Goal: Contribute content: Contribute content

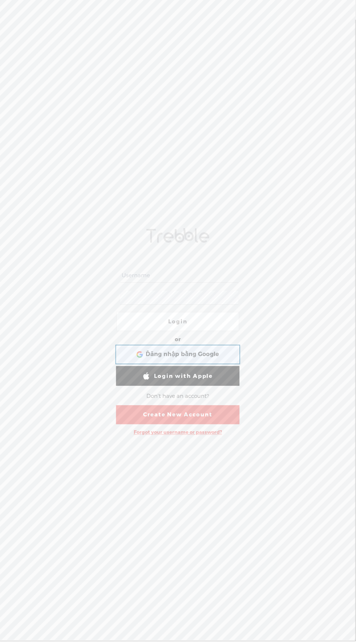
click at [206, 356] on span "Đăng nhập bằng Google" at bounding box center [182, 355] width 73 height 8
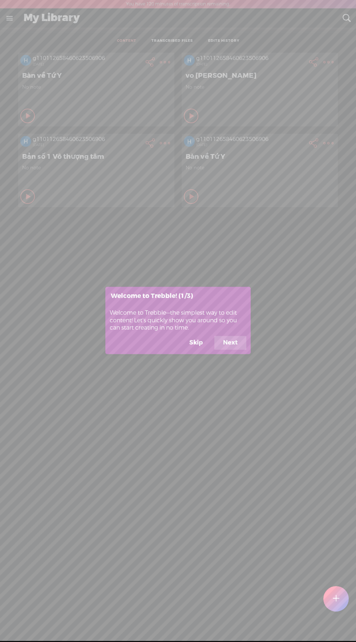
click at [230, 338] on button "Next" at bounding box center [230, 343] width 32 height 14
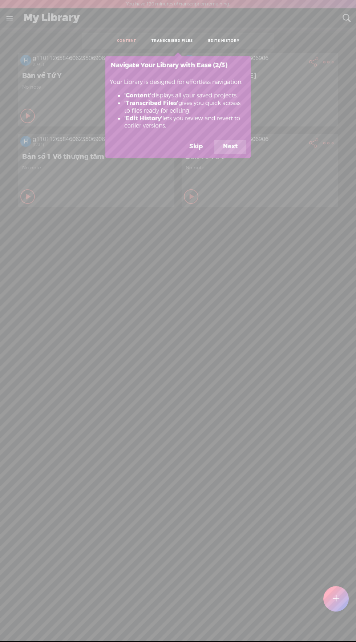
click at [237, 144] on button "Next" at bounding box center [230, 147] width 32 height 14
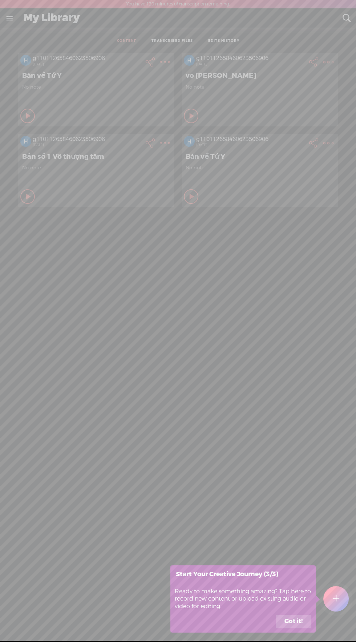
click at [292, 622] on button "Got it!" at bounding box center [294, 622] width 36 height 14
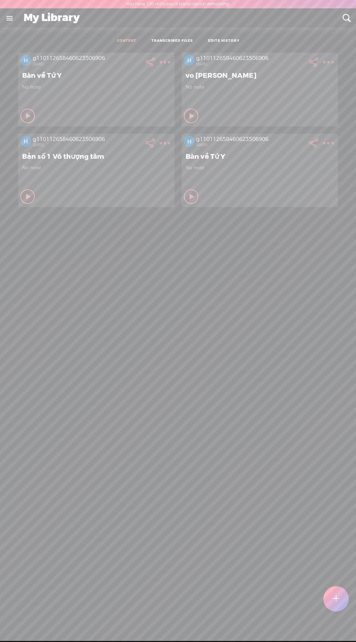
click at [338, 597] on t at bounding box center [336, 599] width 6 height 16
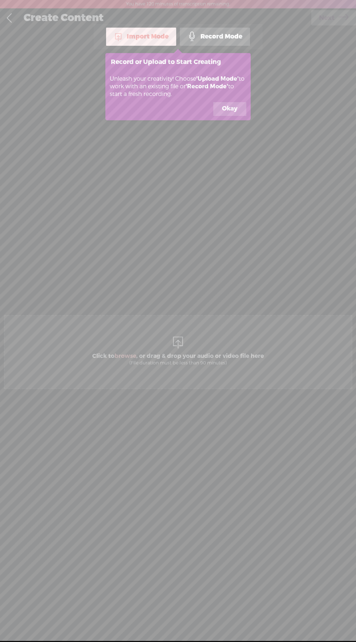
click at [229, 105] on button "Okay" at bounding box center [229, 109] width 33 height 14
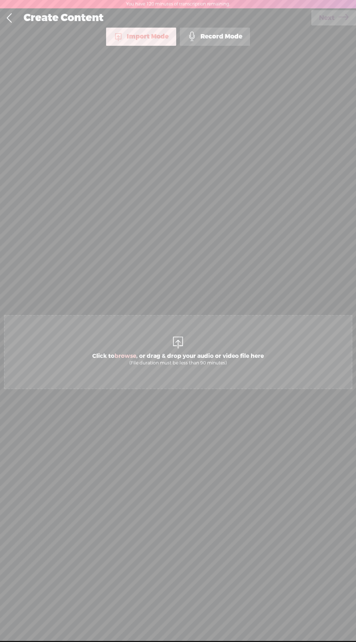
click at [149, 41] on div "Import Mode" at bounding box center [141, 37] width 70 height 18
click at [146, 33] on div "Import Mode" at bounding box center [141, 37] width 70 height 18
click at [125, 356] on span "browse" at bounding box center [125, 355] width 22 height 7
click at [334, 8] on div "Create Content Use text-to-audio Use voice actor Record From This Browser Use p…" at bounding box center [178, 17] width 356 height 19
click at [324, 19] on span "Next" at bounding box center [327, 18] width 16 height 19
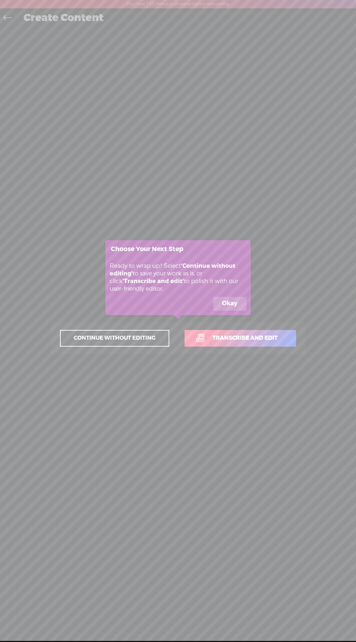
click at [263, 332] on link "Transcribe and edit" at bounding box center [241, 338] width 112 height 17
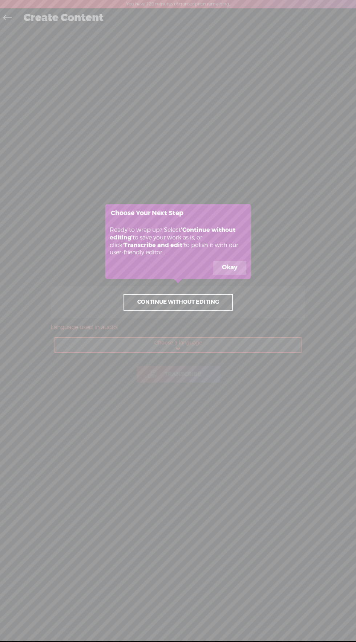
click at [236, 273] on button "Okay" at bounding box center [229, 268] width 33 height 14
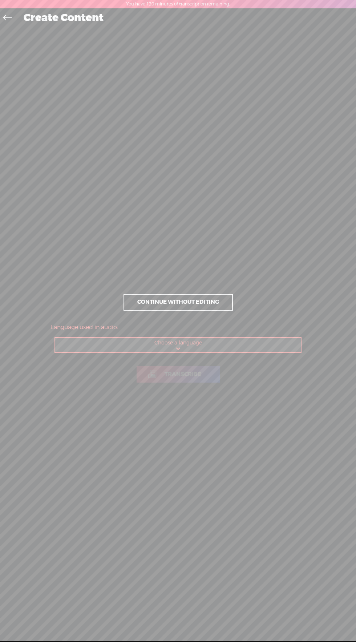
click at [231, 346] on select "Choose a language Afrikaans Albanian Amharic Arabic, Gulf Arabic, Modern Standa…" at bounding box center [178, 345] width 246 height 15
select select "vi"
click at [55, 338] on select "Choose a language Afrikaans Albanian Amharic Arabic, Gulf Arabic, Modern Standa…" at bounding box center [178, 345] width 246 height 15
click at [188, 378] on span "Transcribe" at bounding box center [183, 374] width 52 height 8
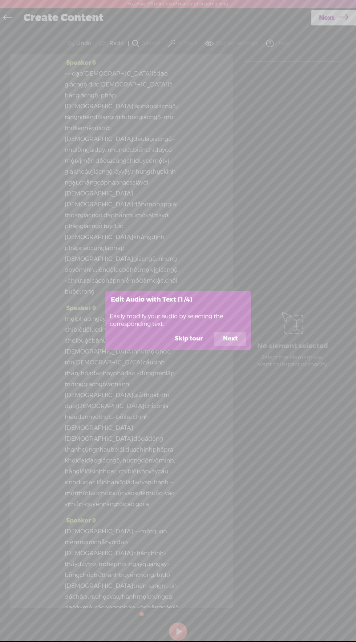
click at [241, 339] on button "Next" at bounding box center [230, 339] width 32 height 14
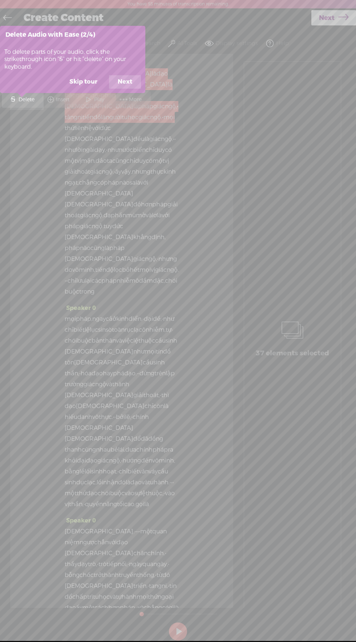
click at [125, 80] on button "Next" at bounding box center [125, 82] width 32 height 14
click at [88, 84] on button "Skip tour" at bounding box center [83, 82] width 45 height 14
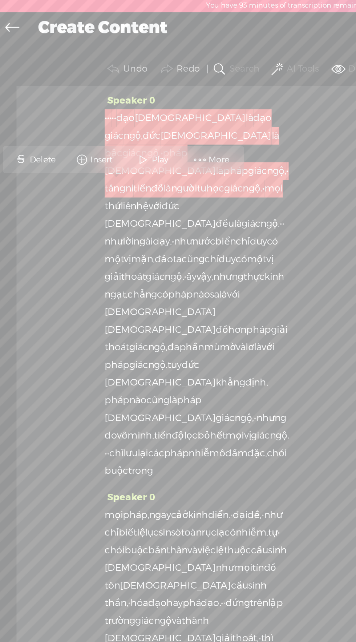
click at [76, 79] on span "giác" at bounding box center [71, 84] width 12 height 11
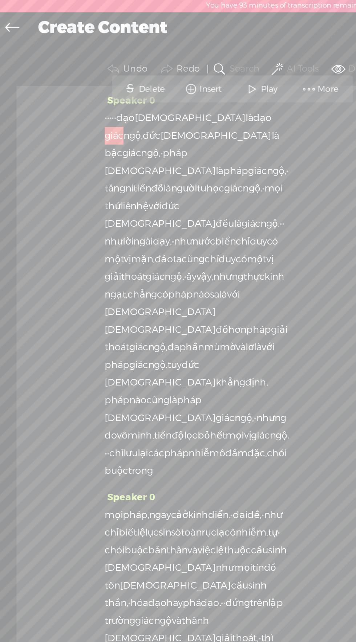
click at [93, 112] on span "đồ" at bounding box center [97, 117] width 8 height 11
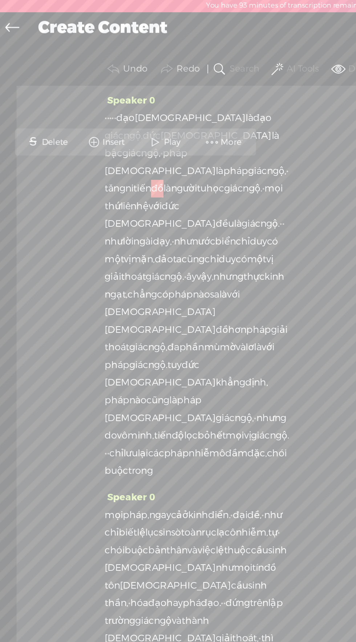
click at [82, 112] on span "tiến" at bounding box center [87, 117] width 11 height 11
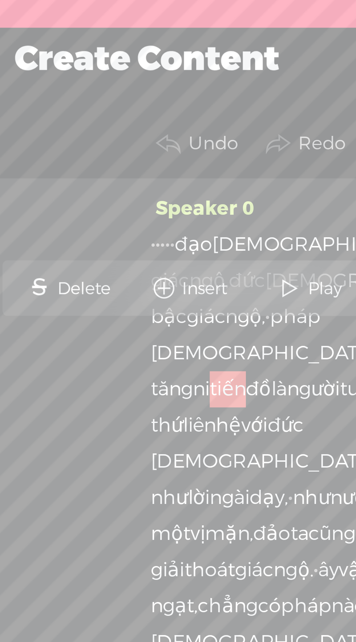
scroll to position [1, 0]
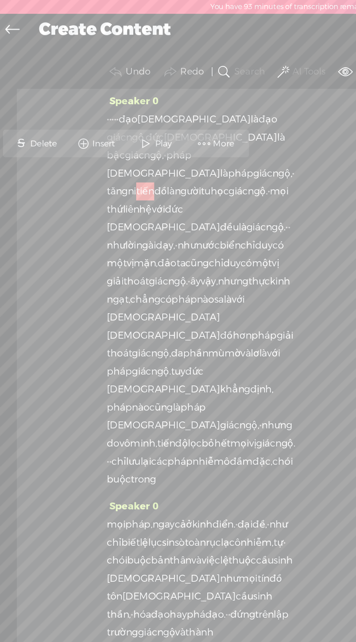
click at [130, 85] on span "More" at bounding box center [136, 87] width 15 height 7
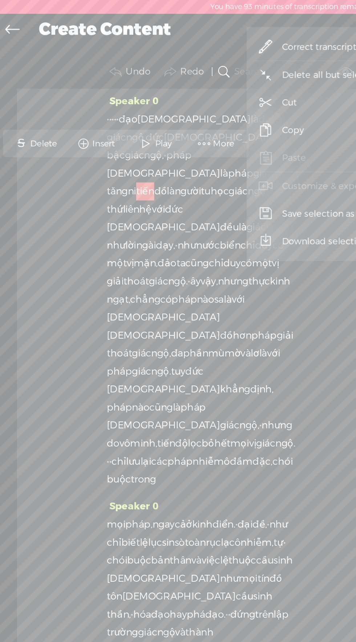
click at [192, 30] on span "Correct transcript" at bounding box center [194, 28] width 74 height 16
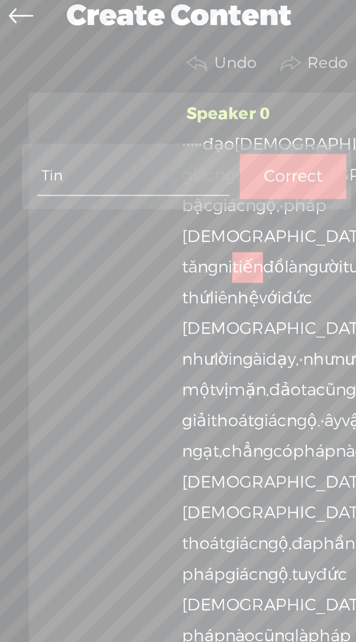
type input "Tín"
click at [15, 82] on input "Tín" at bounding box center [47, 83] width 68 height 13
click at [17, 83] on input "Tín" at bounding box center [47, 83] width 68 height 13
click at [106, 81] on label "Correct" at bounding box center [104, 83] width 21 height 15
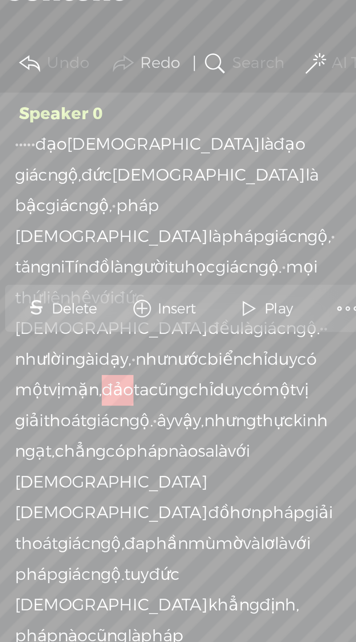
click at [181, 127] on span at bounding box center [183, 130] width 11 height 13
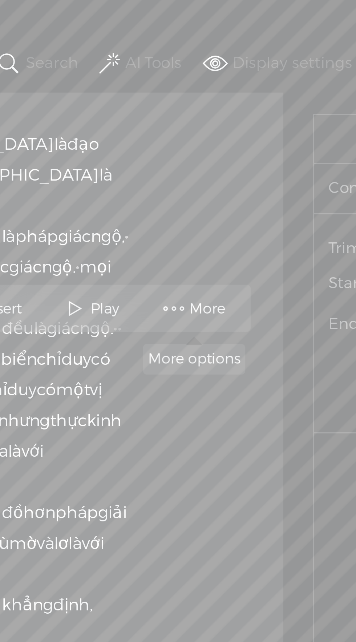
click at [206, 129] on span "More" at bounding box center [207, 130] width 15 height 7
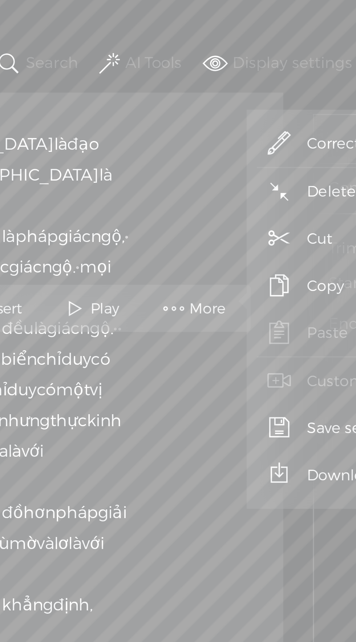
click at [250, 73] on span "Correct transcript" at bounding box center [264, 72] width 74 height 16
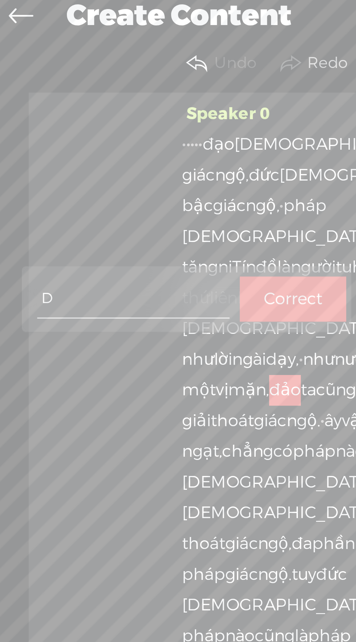
type input "Đ"
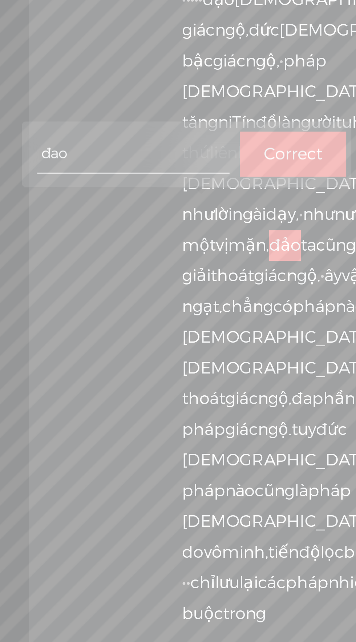
type input "đạo"
click at [108, 126] on label "Correct" at bounding box center [104, 127] width 21 height 15
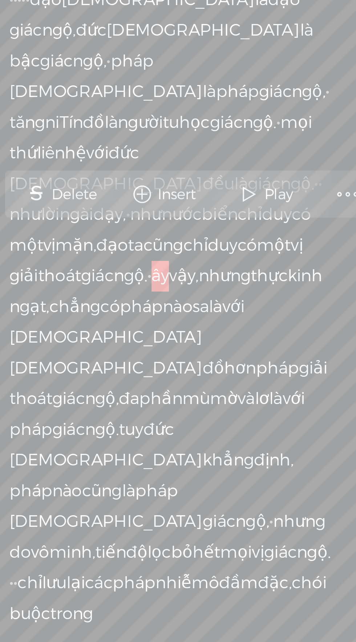
click at [183, 139] on span at bounding box center [185, 141] width 11 height 13
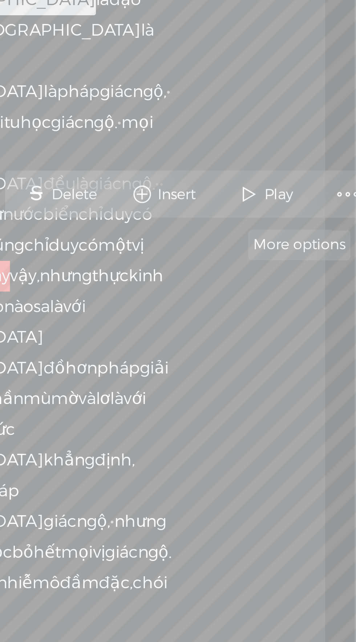
click at [237, 140] on span at bounding box center [241, 141] width 11 height 13
click at [228, 157] on div "Speaker 0 · · · · · [DEMOGRAPHIC_DATA] [DEMOGRAPHIC_DATA] là [DEMOGRAPHIC_DATA]…" at bounding box center [121, 331] width 223 height 554
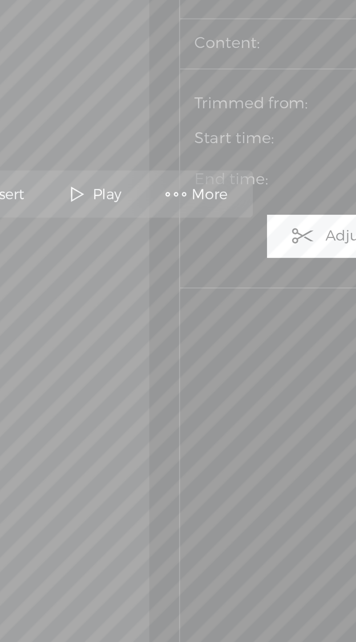
click at [258, 140] on span "More" at bounding box center [255, 141] width 15 height 7
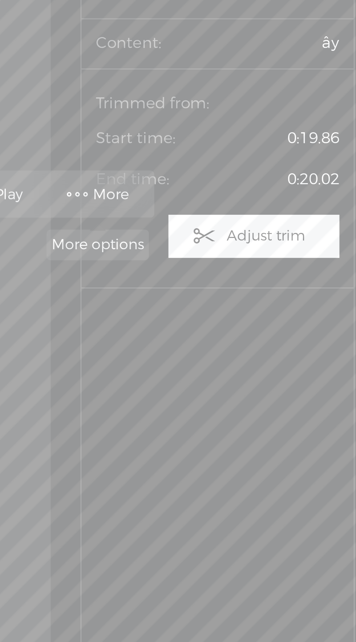
click at [259, 141] on span "More" at bounding box center [255, 141] width 15 height 7
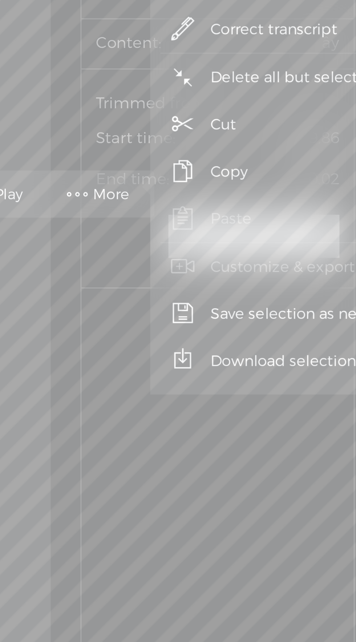
click at [322, 88] on span "Correct transcript" at bounding box center [313, 82] width 74 height 16
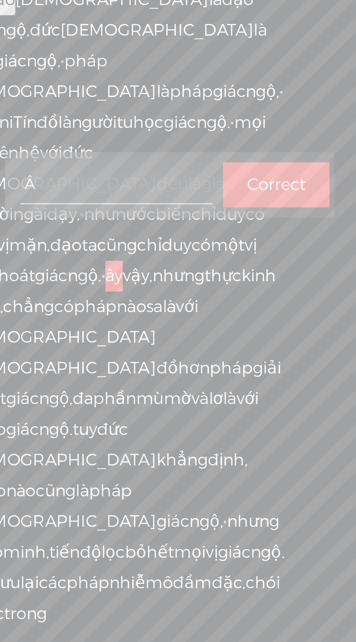
type input "Ấy"
click at [181, 136] on label "Correct" at bounding box center [176, 137] width 21 height 15
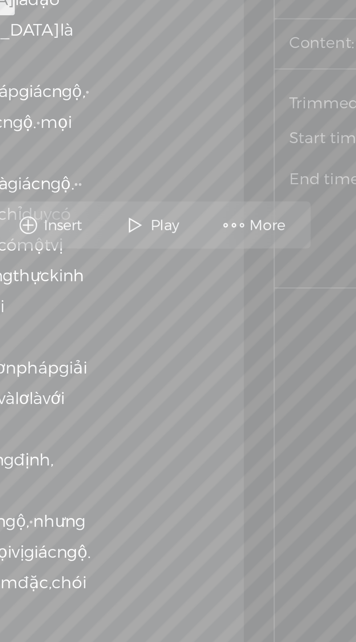
click at [243, 153] on span "More" at bounding box center [242, 152] width 15 height 7
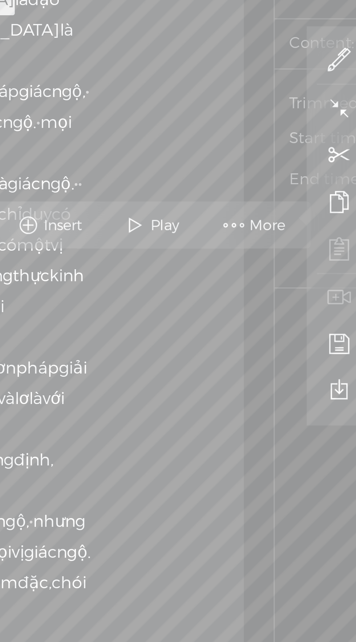
click at [269, 92] on icon at bounding box center [267, 93] width 9 height 9
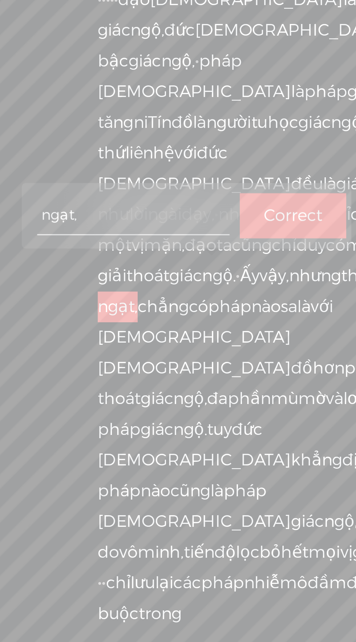
click at [80, 146] on input "ngạt," at bounding box center [77, 148] width 68 height 13
click at [82, 149] on input "ngạt," at bounding box center [77, 148] width 68 height 13
type input "ngạc"
click at [137, 144] on label "Correct" at bounding box center [134, 149] width 21 height 15
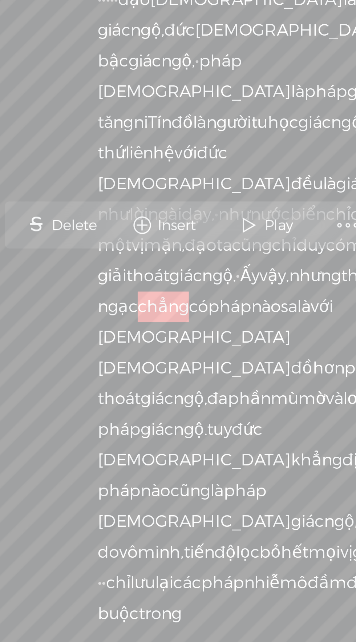
click at [79, 176] on span "ngạc" at bounding box center [72, 181] width 14 height 11
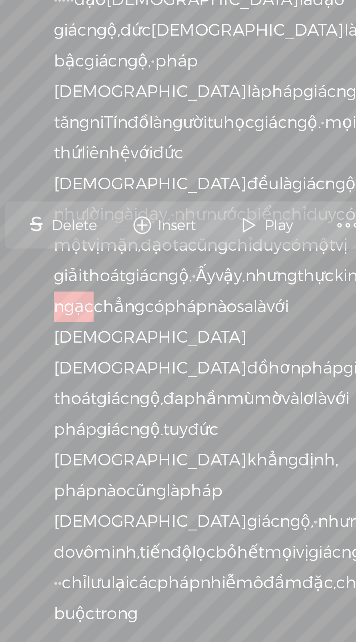
click at [130, 181] on span "sa" at bounding box center [133, 181] width 6 height 11
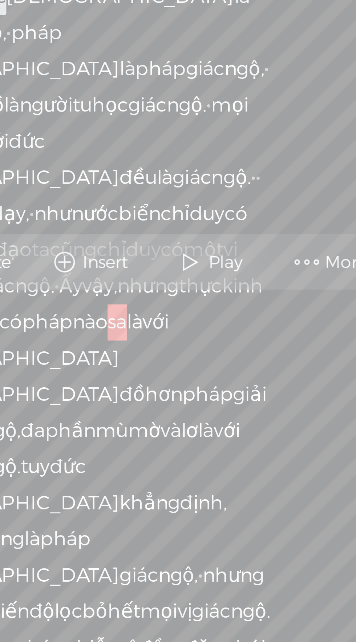
click at [199, 162] on span "More" at bounding box center [202, 163] width 15 height 7
click at [182, 181] on div "Speaker 0 · · · · · [DEMOGRAPHIC_DATA] [DEMOGRAPHIC_DATA] là [DEMOGRAPHIC_DATA]…" at bounding box center [121, 331] width 223 height 554
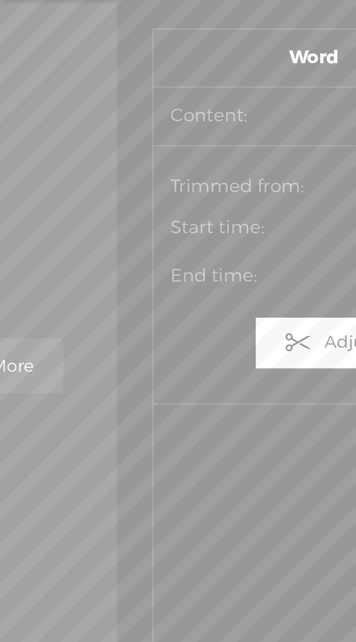
click at [212, 164] on span "More" at bounding box center [197, 163] width 36 height 13
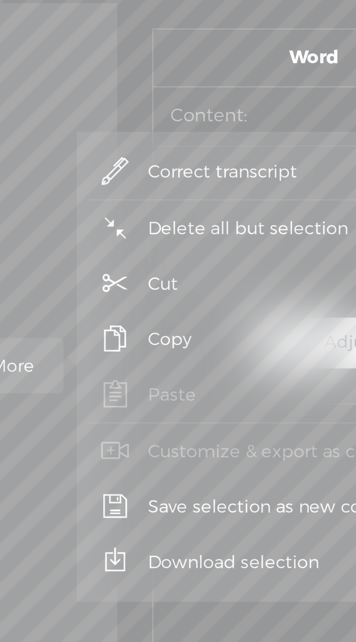
click at [265, 100] on span "Correct transcript" at bounding box center [265, 104] width 74 height 16
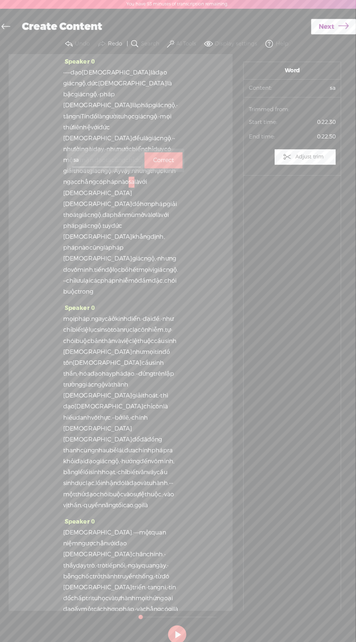
scroll to position [2, 0]
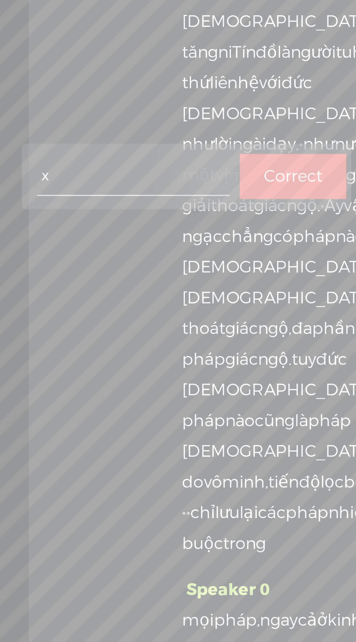
type input "xa"
click at [109, 160] on label "Correct" at bounding box center [104, 159] width 21 height 15
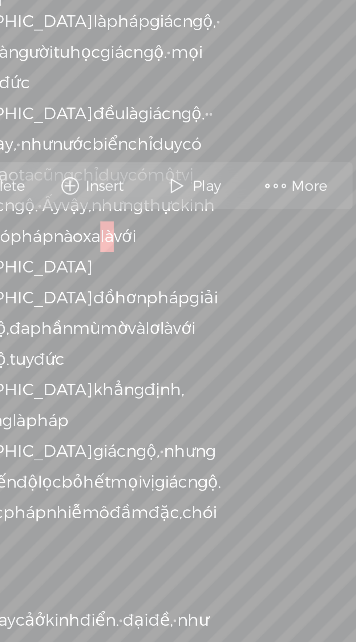
click at [209, 164] on span "More" at bounding box center [210, 163] width 15 height 7
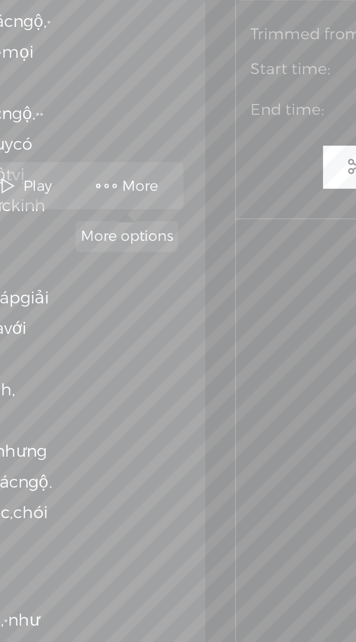
click at [216, 165] on span "More" at bounding box center [210, 163] width 15 height 7
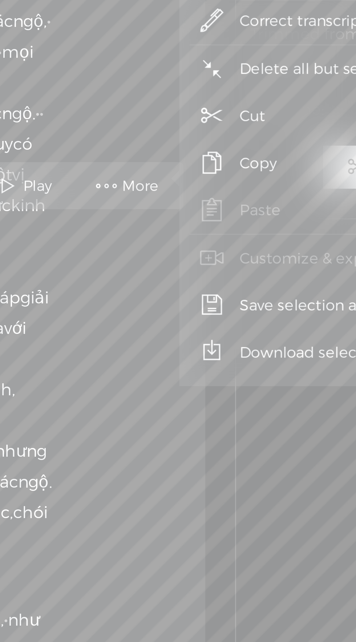
click at [272, 105] on span "Correct transcript" at bounding box center [268, 104] width 74 height 16
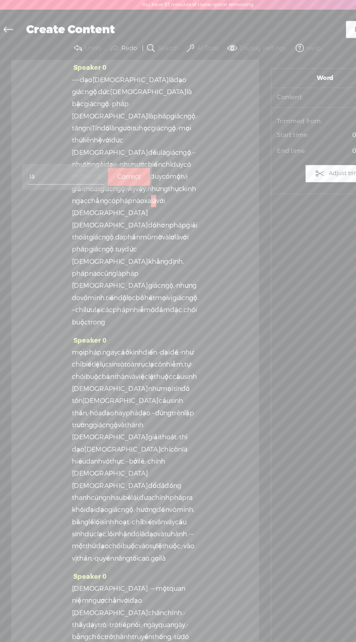
scroll to position [2, 0]
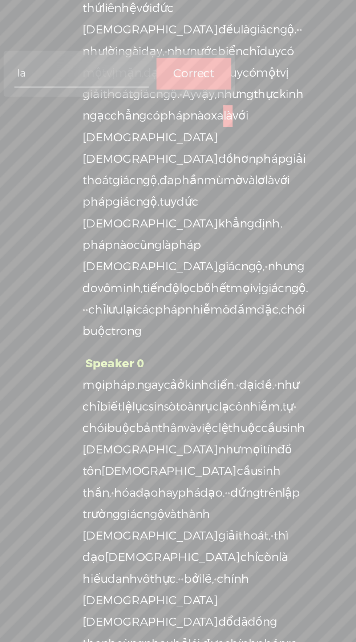
type input "lạ"
click at [125, 157] on label "Correct" at bounding box center [120, 159] width 21 height 15
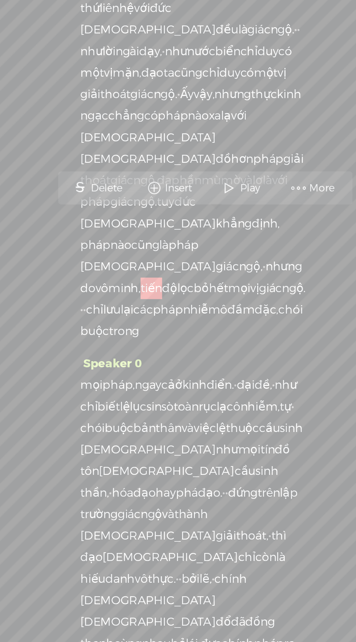
click at [114, 262] on span "độ" at bounding box center [110, 267] width 8 height 11
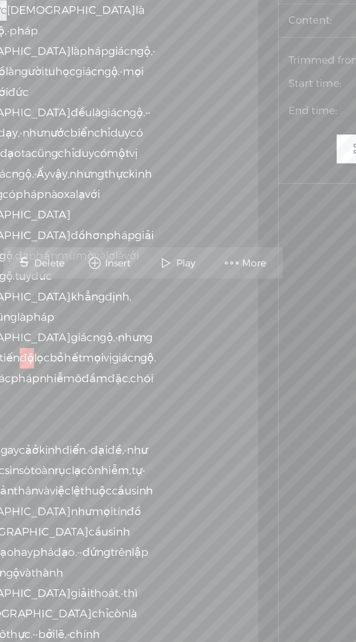
click at [237, 217] on span "More" at bounding box center [232, 217] width 15 height 7
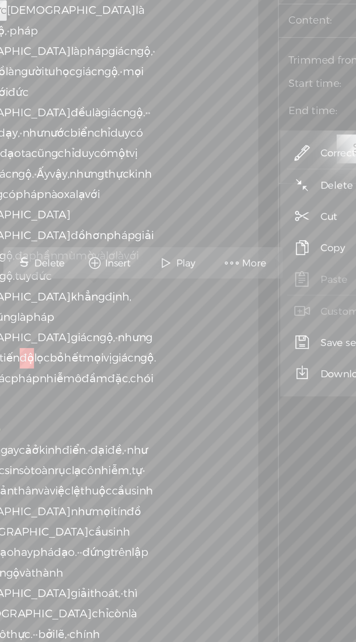
click at [271, 156] on span "Correct transcript" at bounding box center [289, 158] width 74 height 16
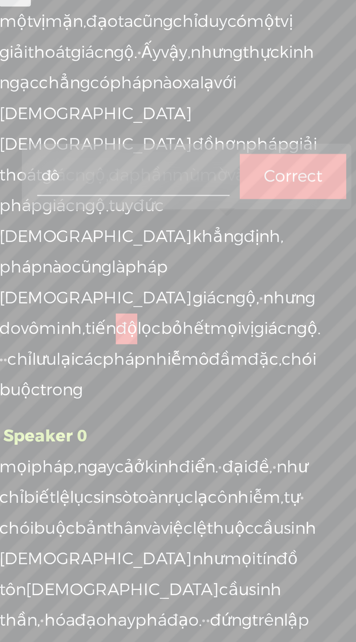
type input "đồ"
click at [164, 218] on label "Correct" at bounding box center [169, 213] width 21 height 15
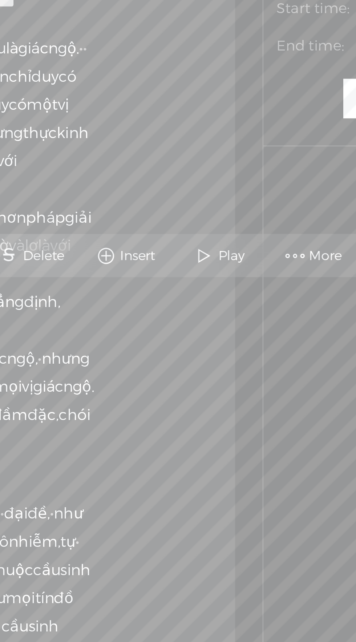
scroll to position [3, 0]
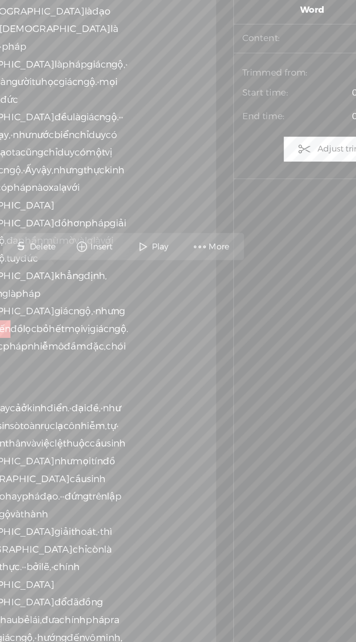
click at [241, 217] on span "More" at bounding box center [236, 216] width 15 height 7
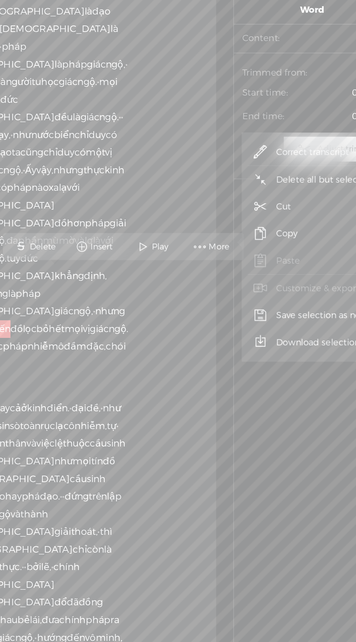
click at [286, 152] on span "Correct transcript" at bounding box center [293, 158] width 74 height 16
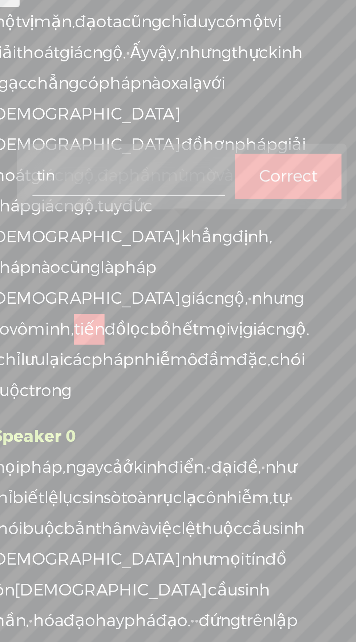
type input "tín"
click at [173, 211] on label "Correct" at bounding box center [171, 213] width 21 height 15
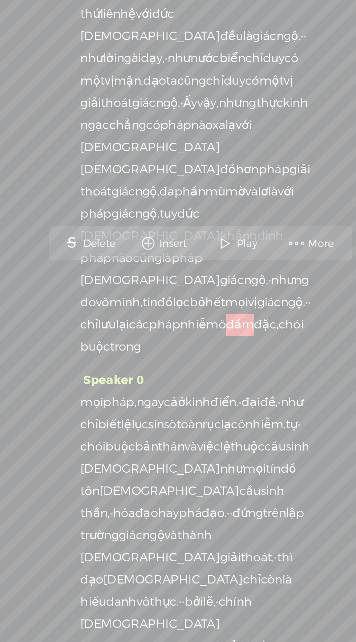
click at [180, 237] on span "More" at bounding box center [184, 238] width 15 height 7
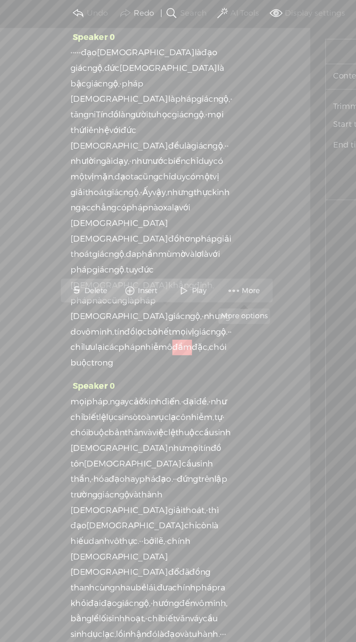
click at [190, 239] on span "More" at bounding box center [192, 238] width 15 height 7
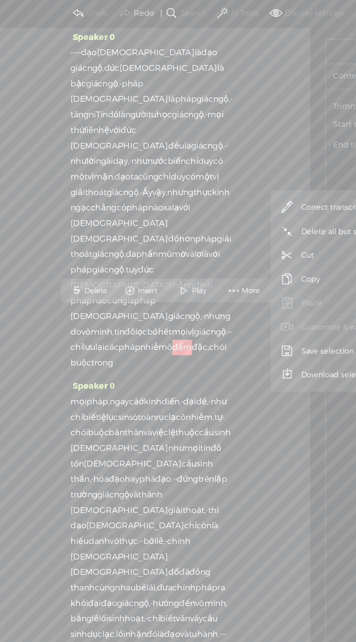
click at [241, 177] on span "Correct transcript" at bounding box center [250, 180] width 74 height 16
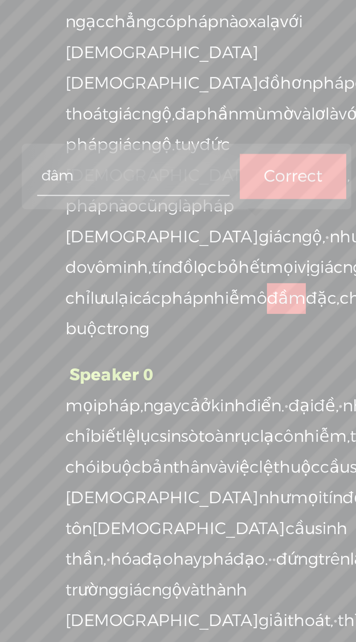
type input "đậm"
click at [150, 235] on label "Correct" at bounding box center [145, 234] width 21 height 15
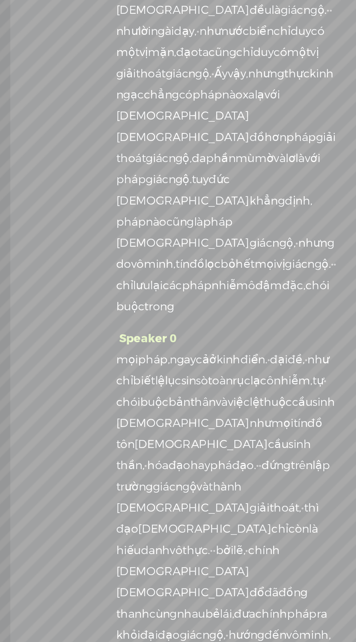
scroll to position [0, 0]
